Goal: Information Seeking & Learning: Understand process/instructions

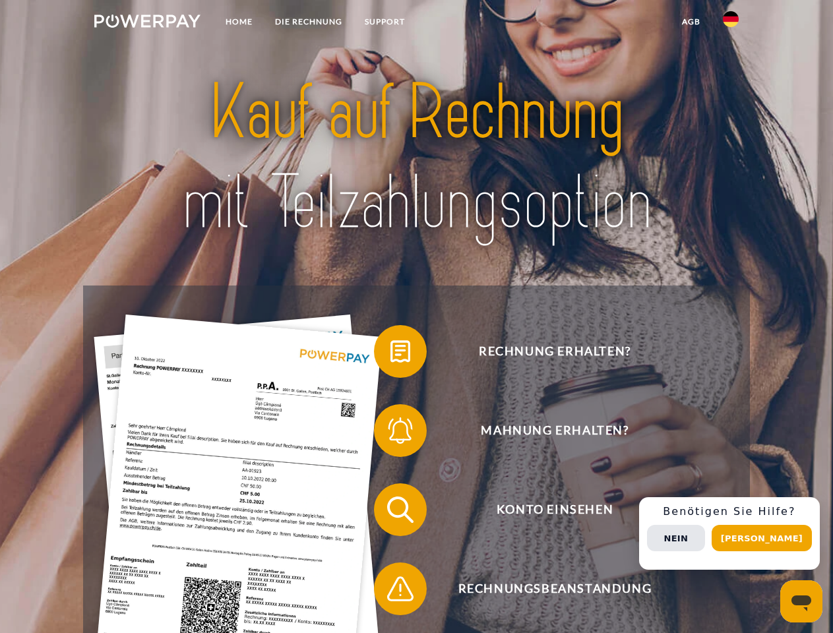
click at [147, 23] on img at bounding box center [147, 21] width 106 height 13
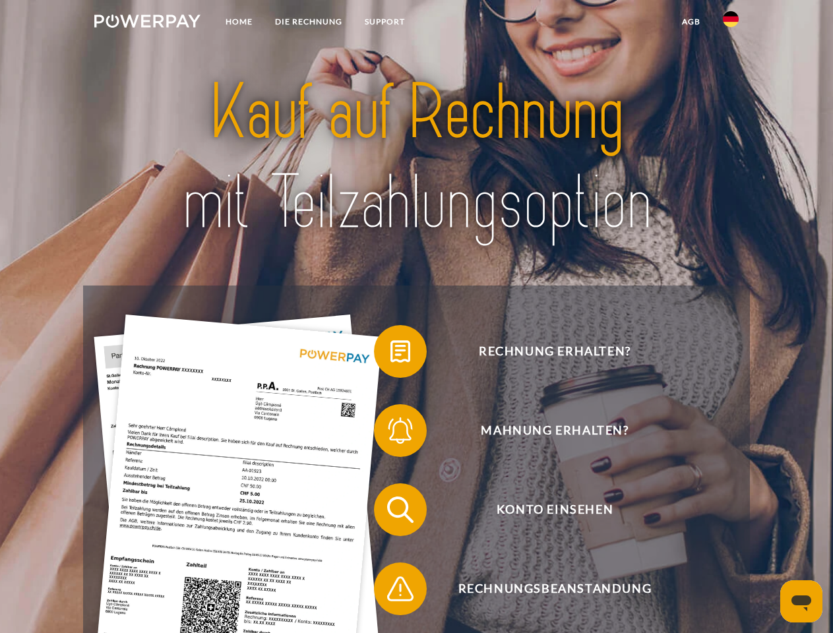
click at [730, 23] on img at bounding box center [731, 19] width 16 height 16
click at [690, 22] on link "agb" at bounding box center [690, 22] width 41 height 24
click at [390, 354] on span at bounding box center [380, 351] width 66 height 66
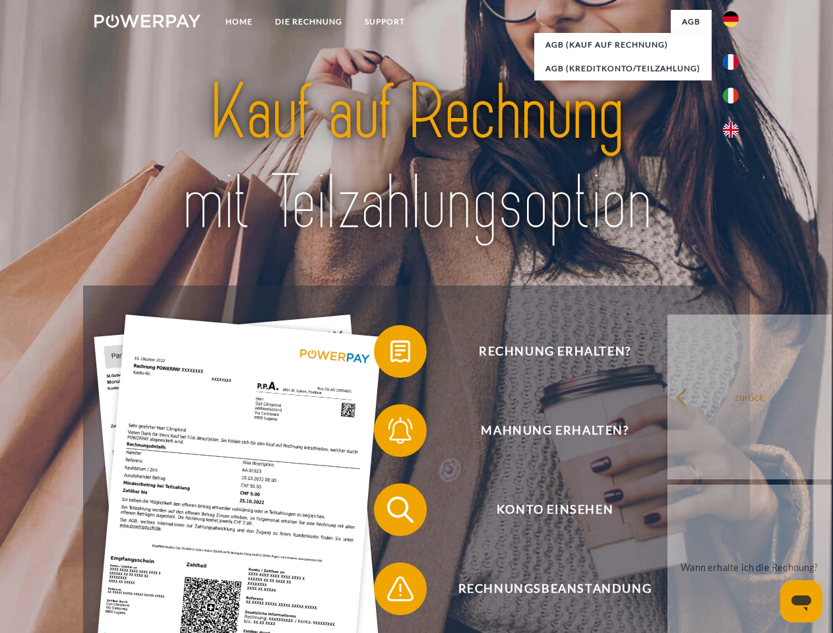
click at [390, 433] on span at bounding box center [380, 431] width 66 height 66
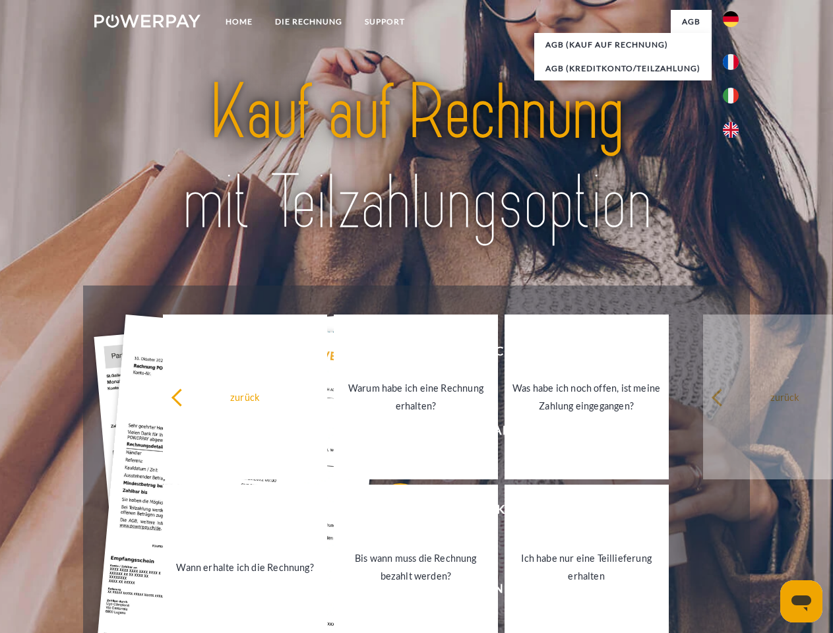
click at [390, 512] on link "Bis wann muss die Rechnung bezahlt werden?" at bounding box center [416, 567] width 164 height 165
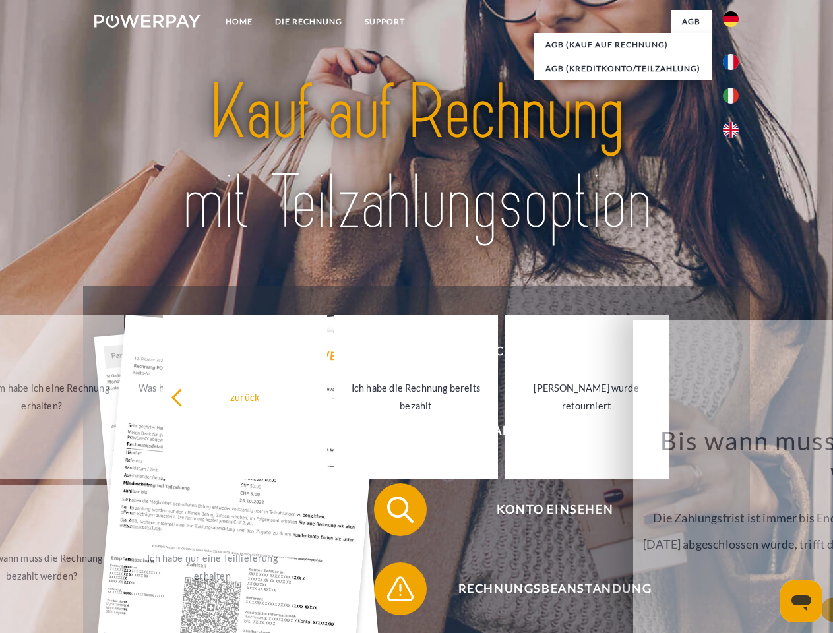
click at [390, 591] on span at bounding box center [380, 589] width 66 height 66
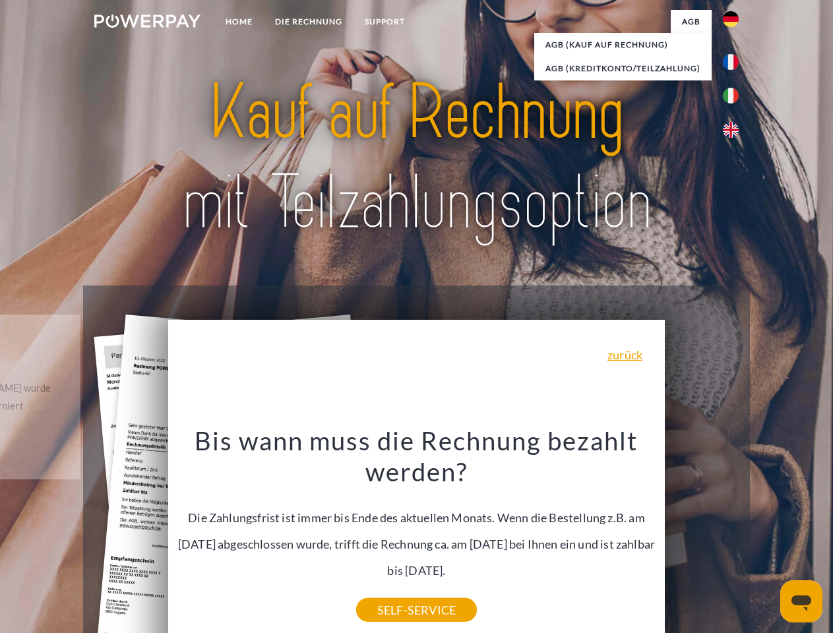
click at [734, 533] on div "Rechnung erhalten? Mahnung erhalten? Konto einsehen" at bounding box center [416, 548] width 666 height 527
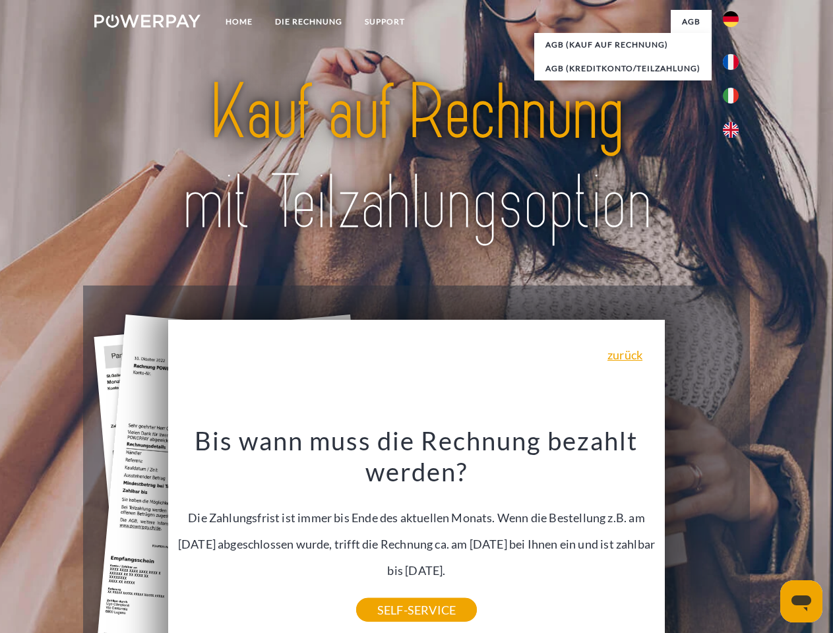
click at [701, 536] on span "Konto einsehen" at bounding box center [554, 509] width 323 height 53
click at [766, 538] on header "Home DIE RECHNUNG SUPPORT" at bounding box center [416, 455] width 833 height 910
